Goal: Ask a question

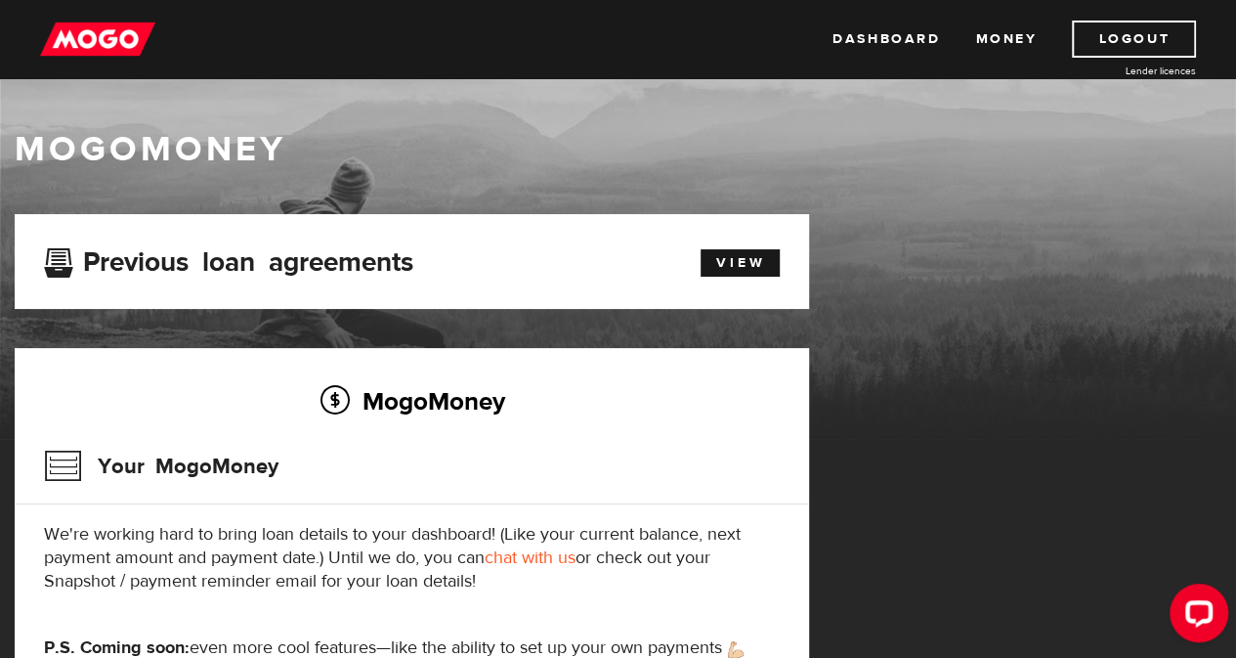
click at [57, 32] on img at bounding box center [97, 39] width 115 height 37
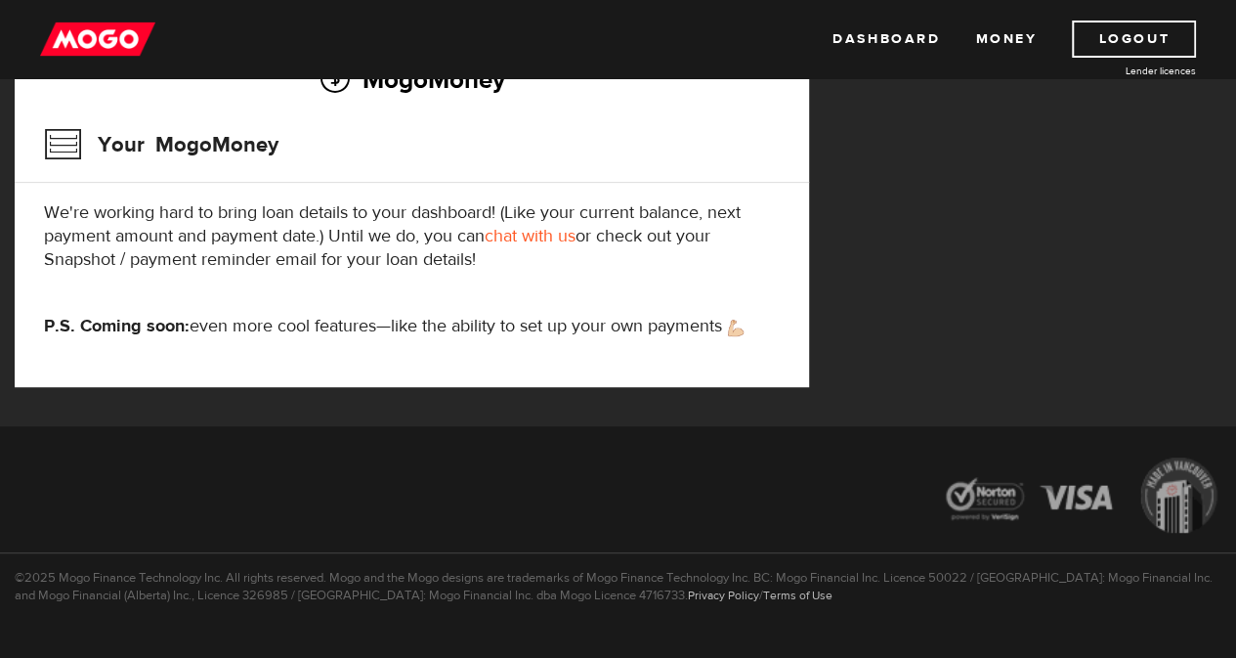
scroll to position [320, 0]
click at [509, 239] on link "chat with us" at bounding box center [530, 237] width 91 height 22
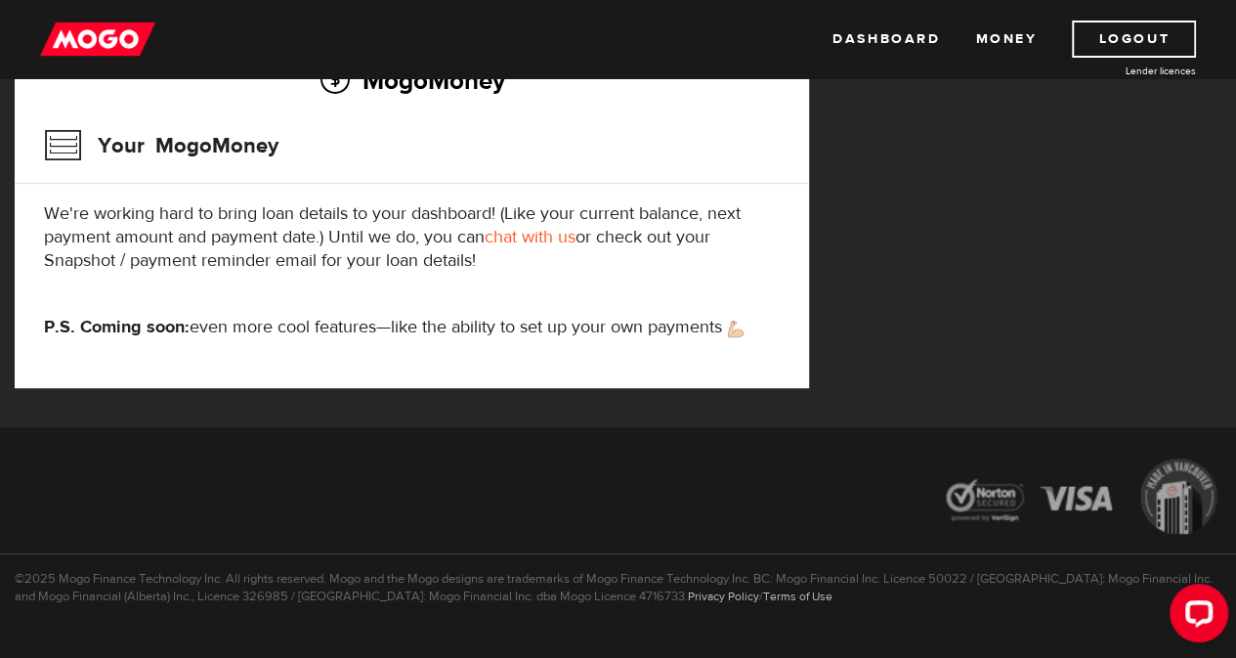
click at [535, 240] on link "chat with us" at bounding box center [530, 237] width 91 height 22
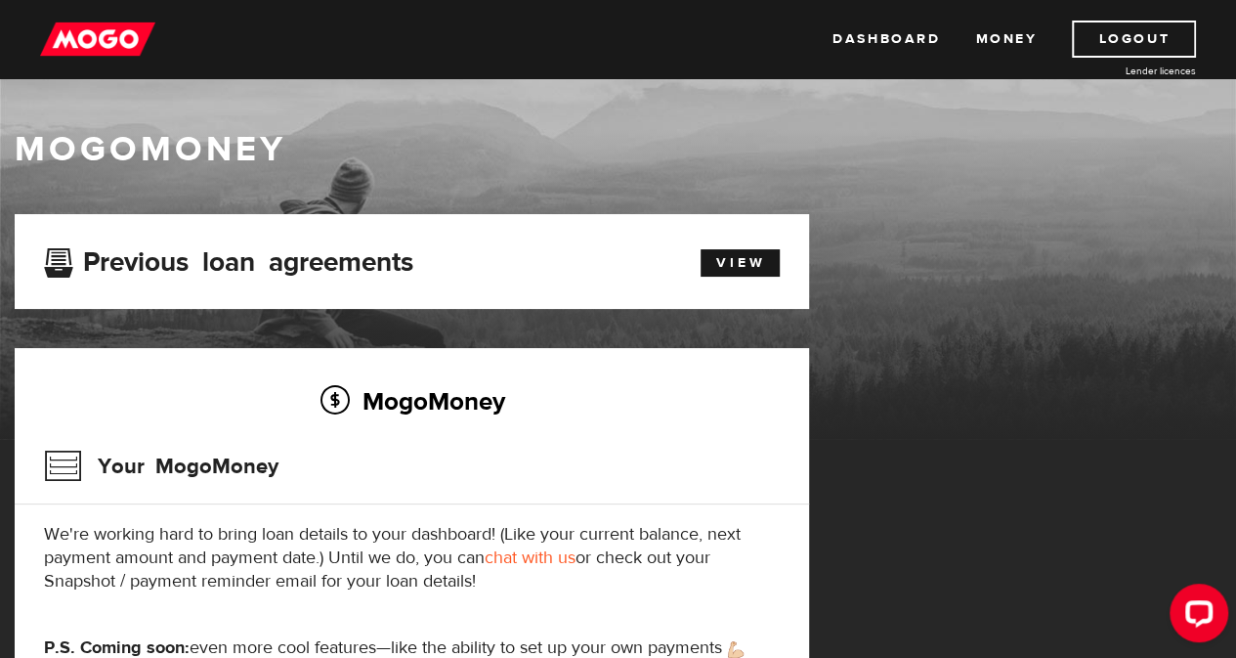
click at [520, 556] on link "chat with us" at bounding box center [530, 557] width 91 height 22
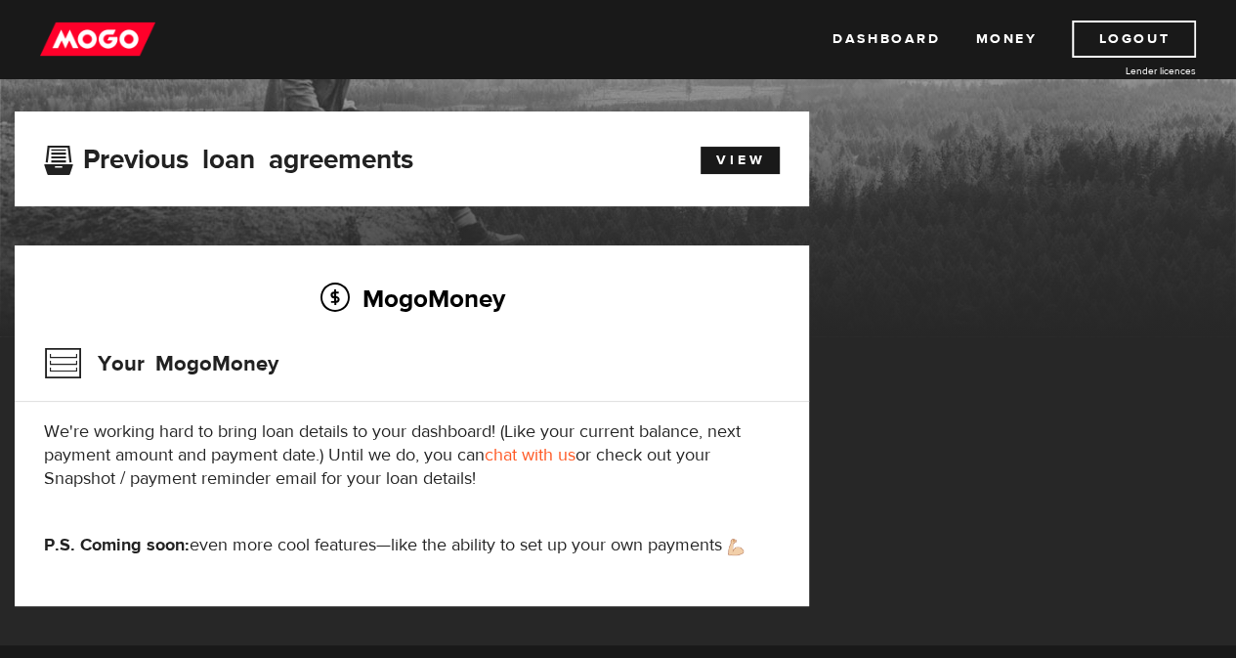
scroll to position [104, 0]
